Goal: Task Accomplishment & Management: Use online tool/utility

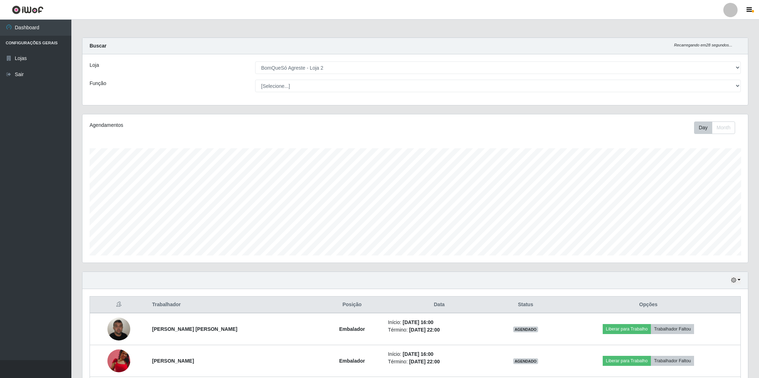
select select "214"
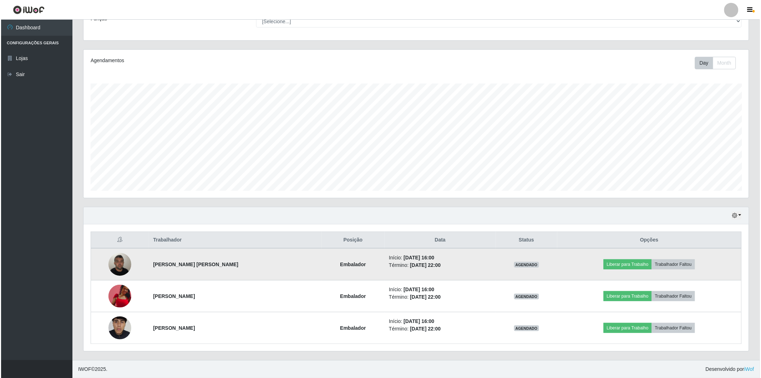
scroll to position [148, 665]
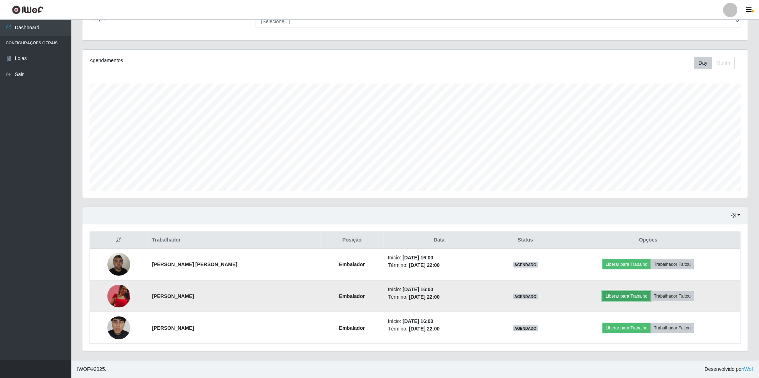
click at [625, 295] on button "Liberar para Trabalho" at bounding box center [627, 296] width 48 height 10
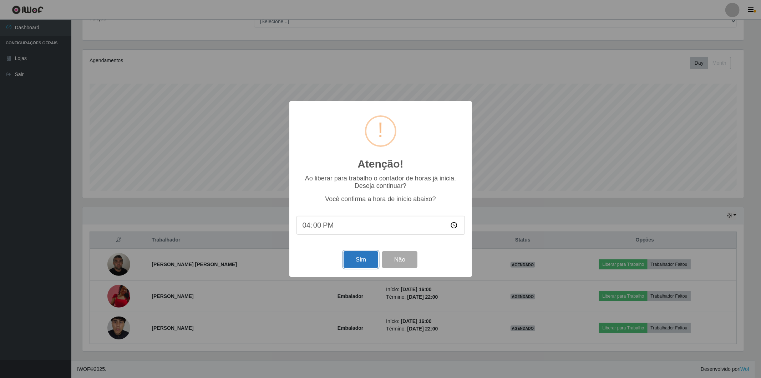
click at [353, 259] on button "Sim" at bounding box center [361, 259] width 35 height 17
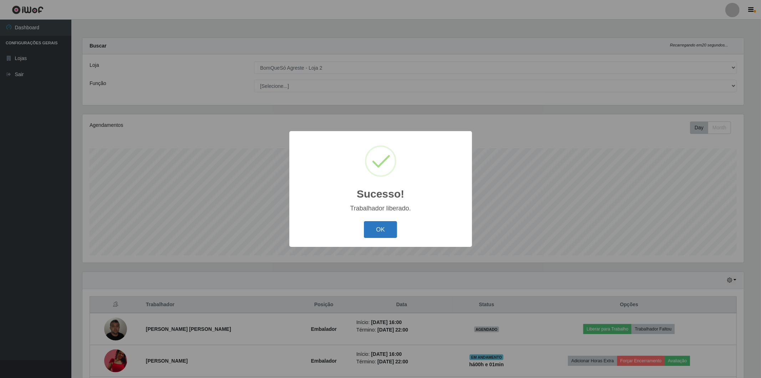
click at [379, 230] on button "OK" at bounding box center [380, 229] width 33 height 17
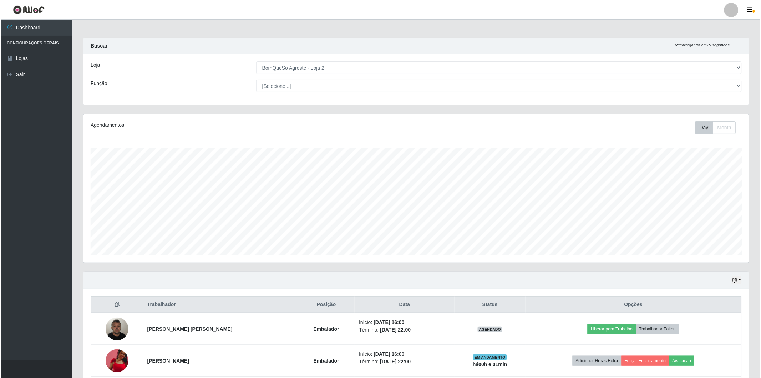
scroll to position [65, 0]
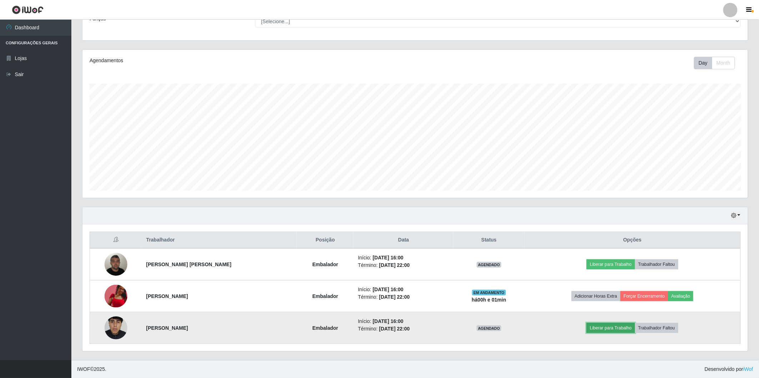
click at [603, 326] on button "Liberar para Trabalho" at bounding box center [611, 328] width 48 height 10
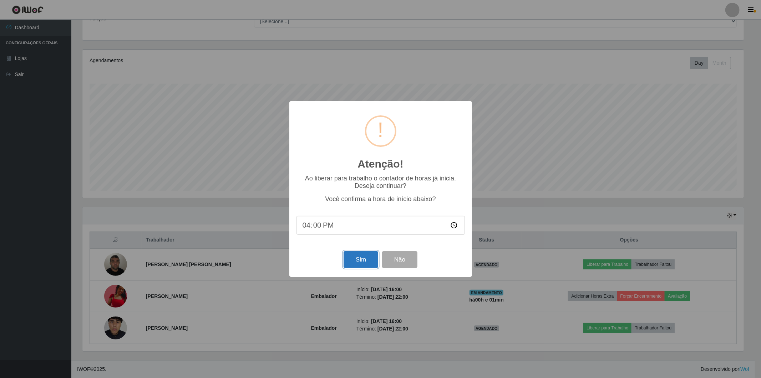
click at [357, 262] on button "Sim" at bounding box center [361, 259] width 35 height 17
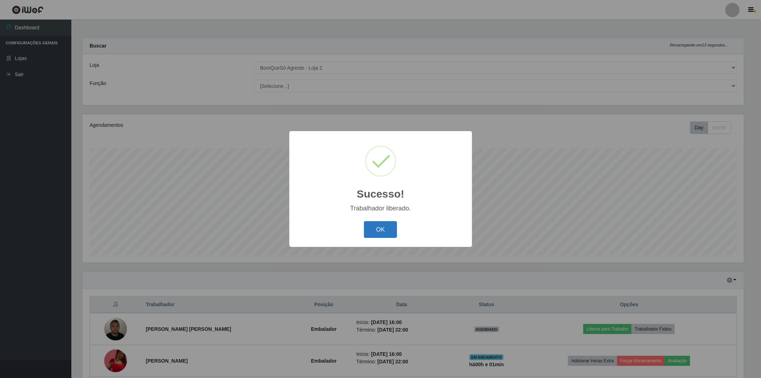
click at [379, 227] on button "OK" at bounding box center [380, 229] width 33 height 17
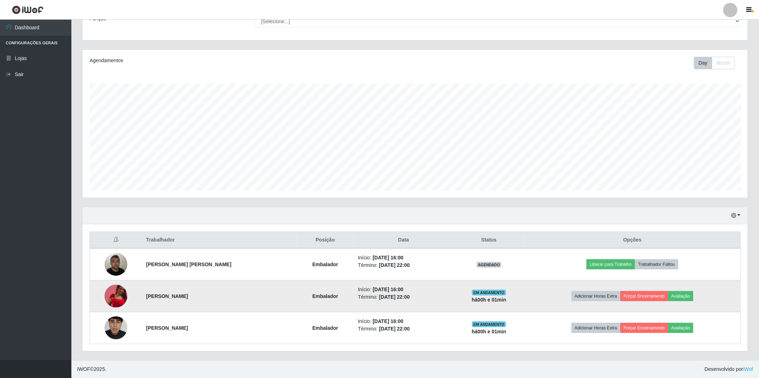
scroll to position [0, 0]
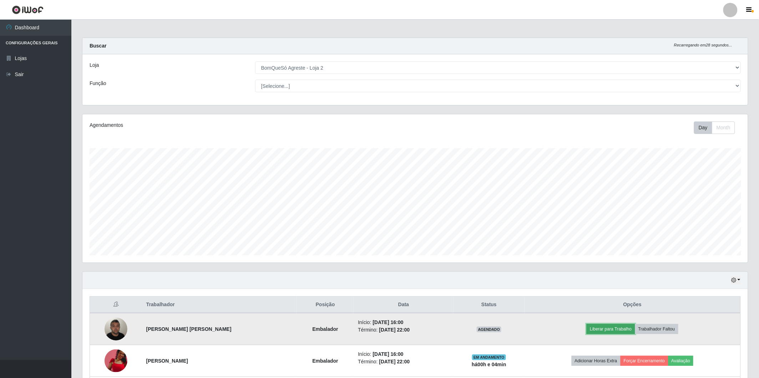
click at [596, 329] on button "Liberar para Trabalho" at bounding box center [611, 329] width 48 height 10
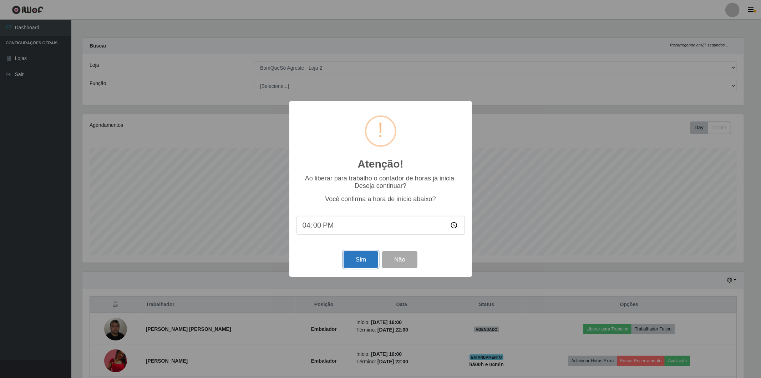
click at [357, 261] on button "Sim" at bounding box center [361, 259] width 35 height 17
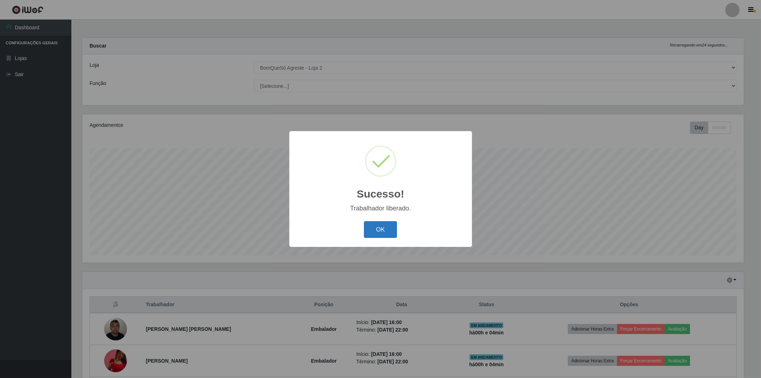
click at [372, 232] on button "OK" at bounding box center [380, 229] width 33 height 17
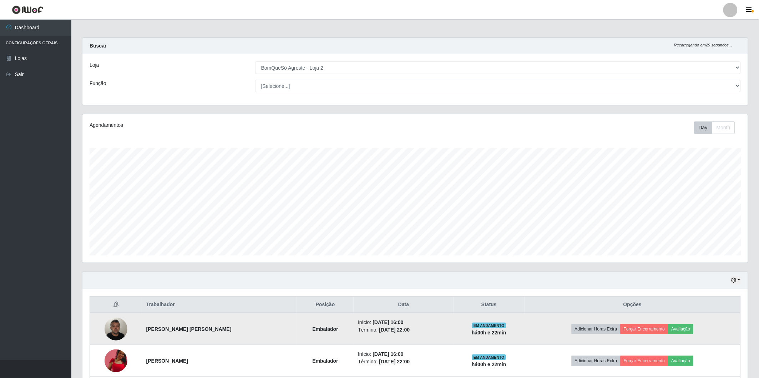
scroll to position [65, 0]
